Goal: Information Seeking & Learning: Find specific fact

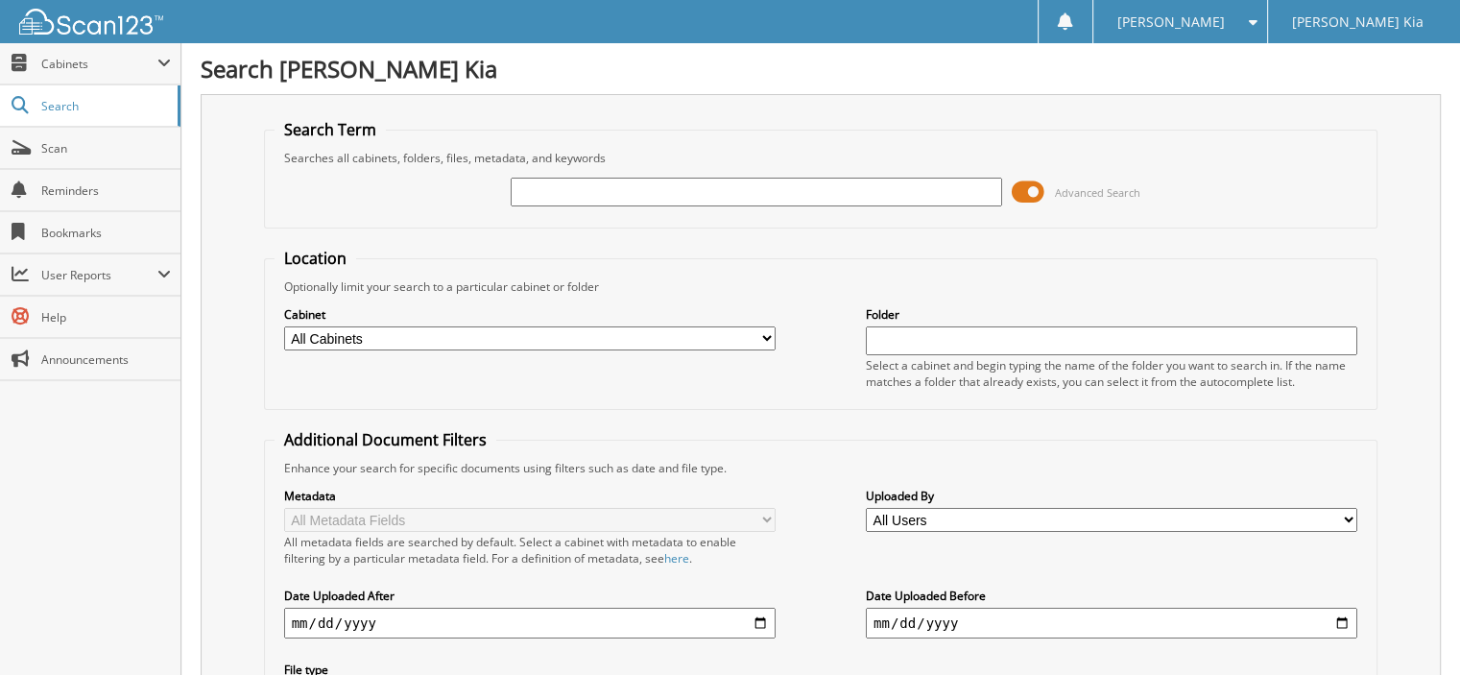
click at [576, 196] on input "text" at bounding box center [757, 192] width 492 height 29
type input "61392"
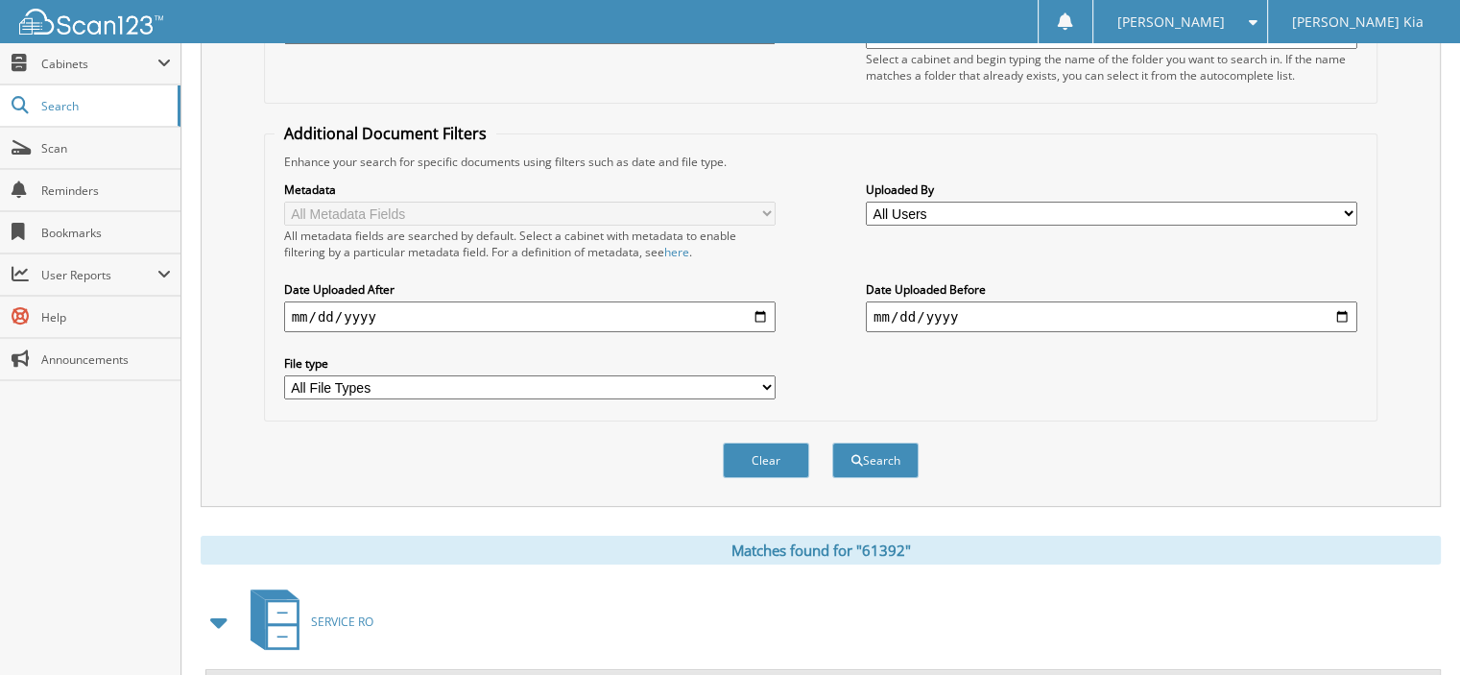
scroll to position [672, 0]
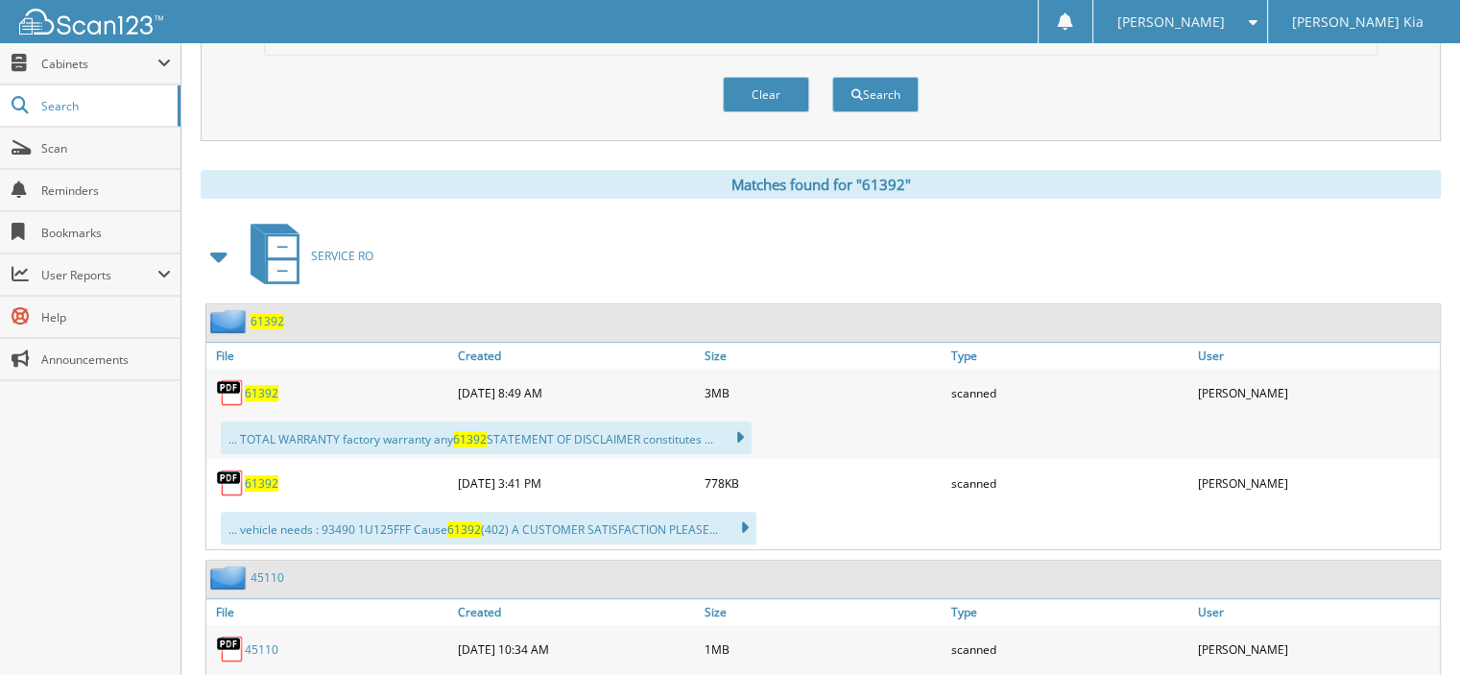
click at [259, 385] on span "61392" at bounding box center [262, 393] width 34 height 16
